Goal: Task Accomplishment & Management: Manage account settings

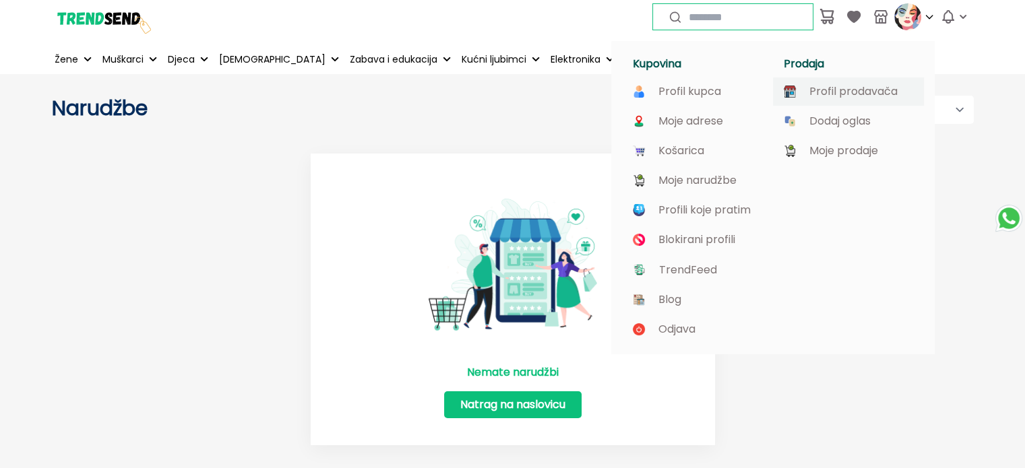
click at [883, 94] on p "Profil prodavača" at bounding box center [853, 92] width 88 height 12
